Goal: Task Accomplishment & Management: Use online tool/utility

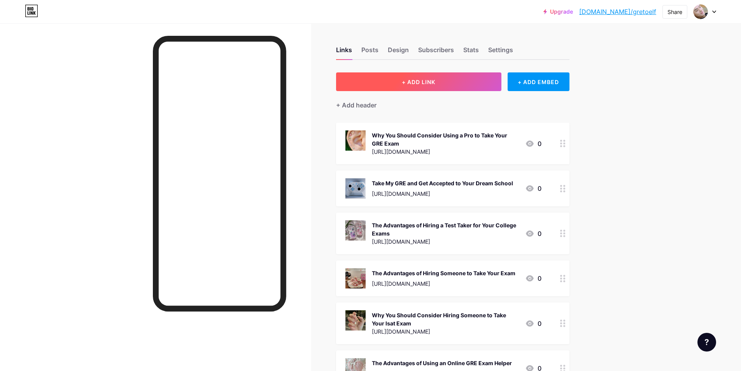
click at [424, 77] on button "+ ADD LINK" at bounding box center [418, 81] width 165 height 19
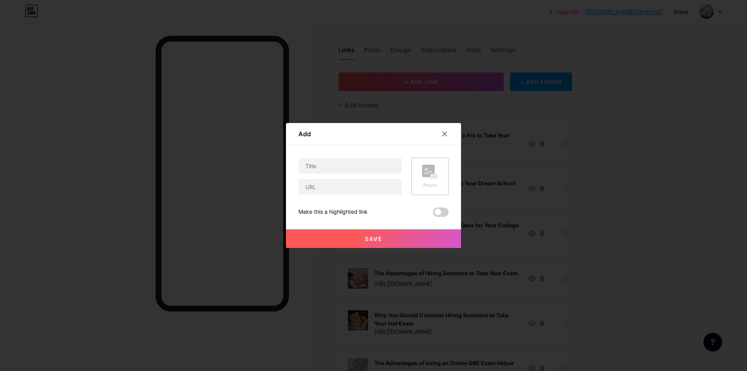
click at [428, 175] on rect at bounding box center [428, 171] width 12 height 12
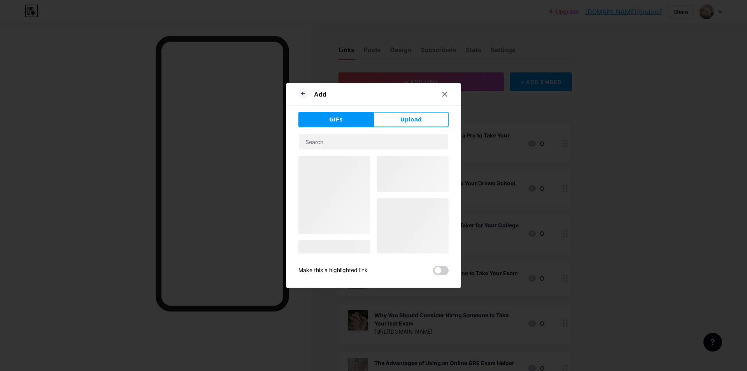
click at [340, 209] on div at bounding box center [334, 195] width 72 height 78
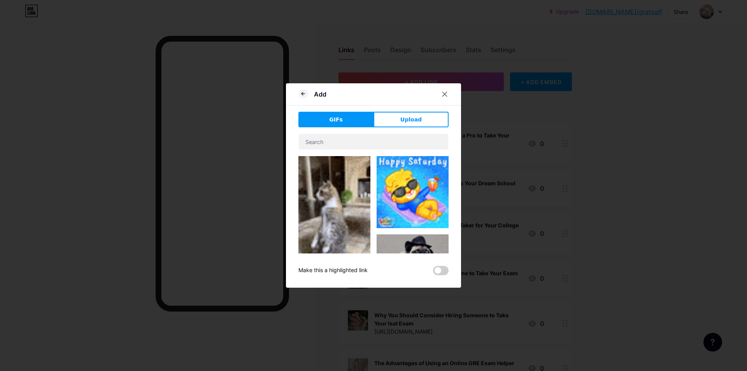
click at [334, 197] on img at bounding box center [334, 220] width 72 height 128
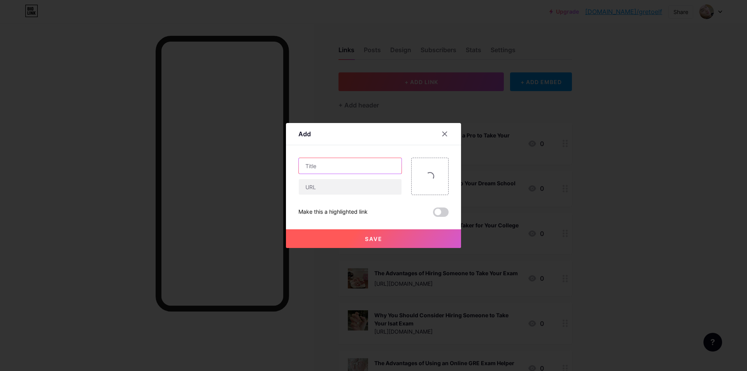
drag, startPoint x: 324, startPoint y: 163, endPoint x: 292, endPoint y: 142, distance: 37.7
click at [323, 163] on input "text" at bounding box center [350, 166] width 103 height 16
paste input "SAT保分与夏校申请：1500+能否直接锁定YYGS、RSI？"
type input "SAT保分与夏校申请：1500+能否直接锁定YYGS、RSI？"
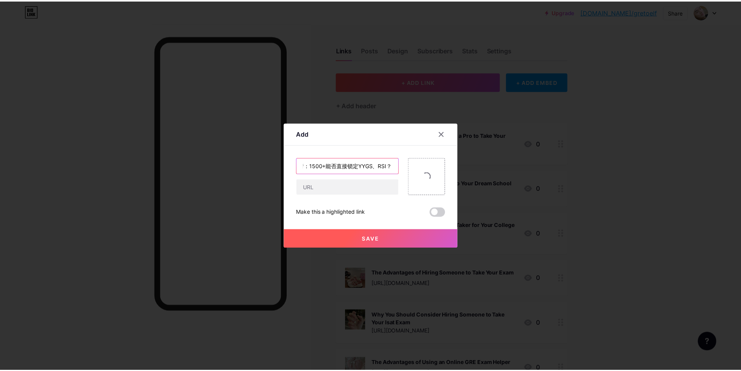
scroll to position [0, 0]
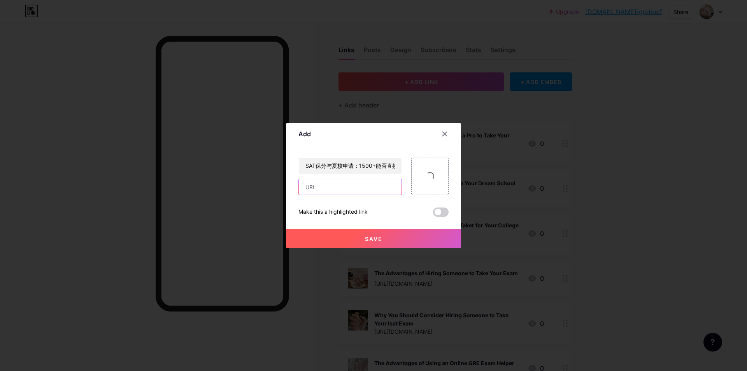
click at [354, 184] on input "text" at bounding box center [350, 187] width 103 height 16
paste input "[URL][DOMAIN_NAME]"
type input "[URL][DOMAIN_NAME]"
click at [361, 240] on button "Save" at bounding box center [373, 238] width 175 height 19
